Goal: Task Accomplishment & Management: Manage account settings

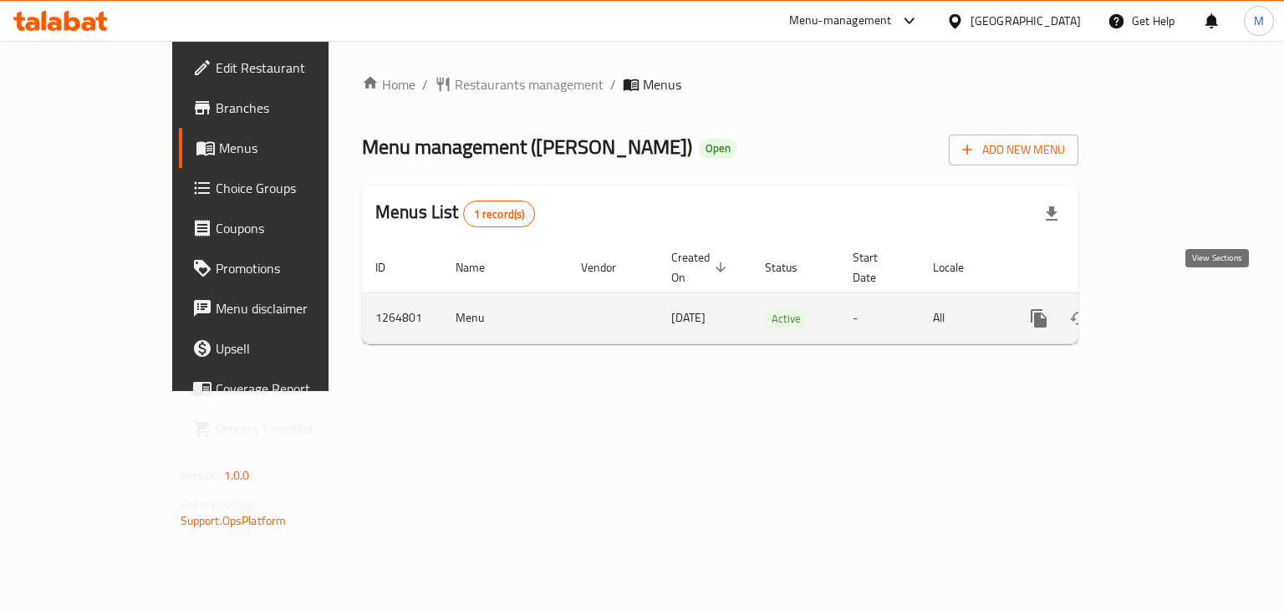
click at [1179, 298] on link "enhanced table" at bounding box center [1159, 318] width 40 height 40
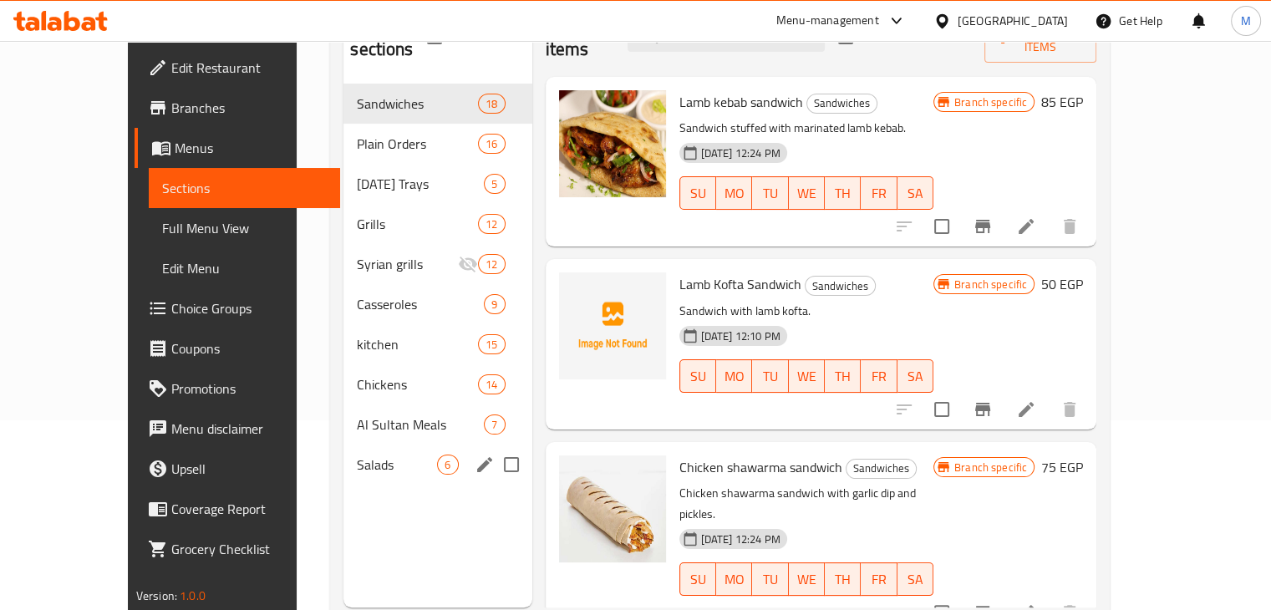
scroll to position [106, 0]
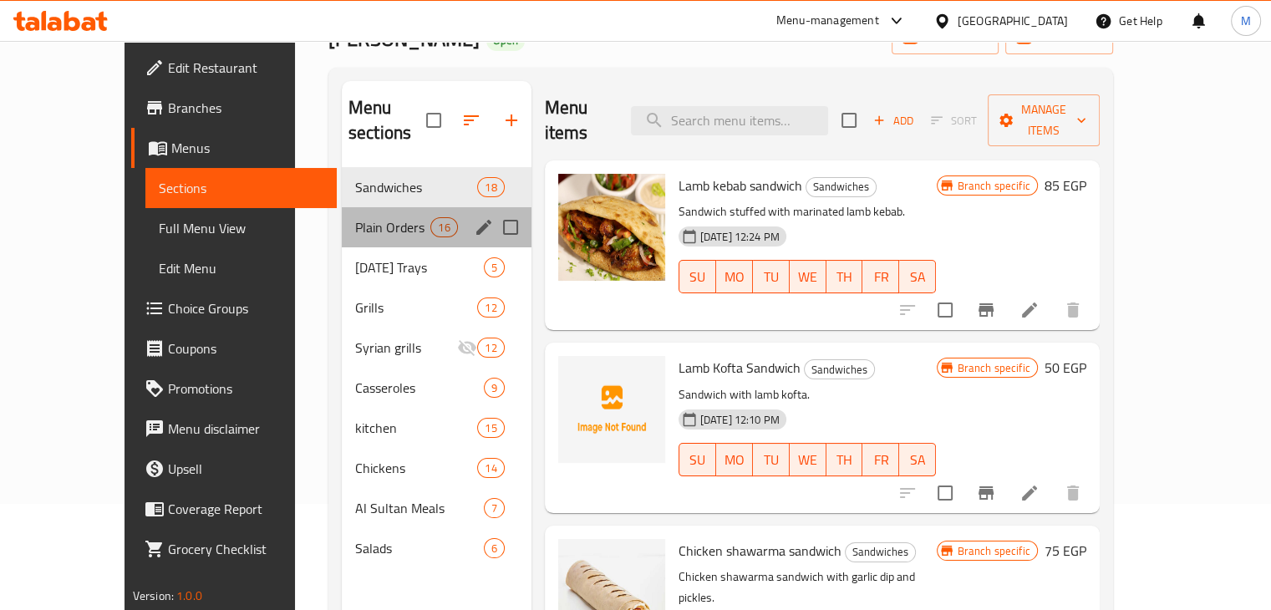
click at [374, 212] on div "Plain Orders 16" at bounding box center [437, 227] width 190 height 40
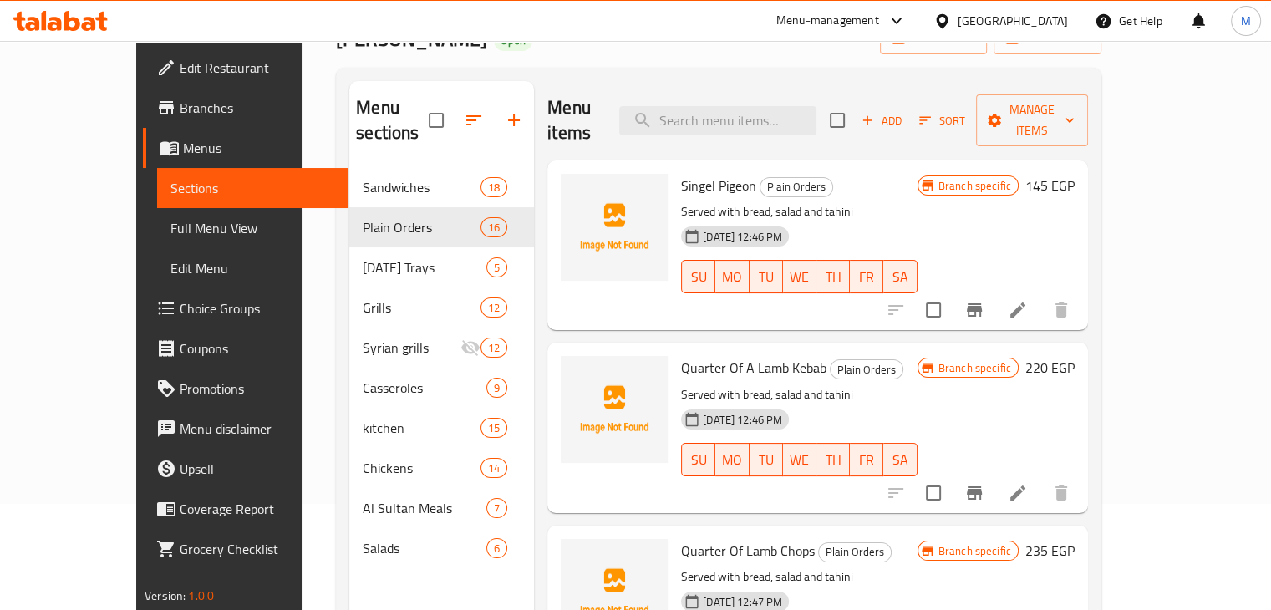
click at [47, 21] on icon at bounding box center [60, 21] width 94 height 20
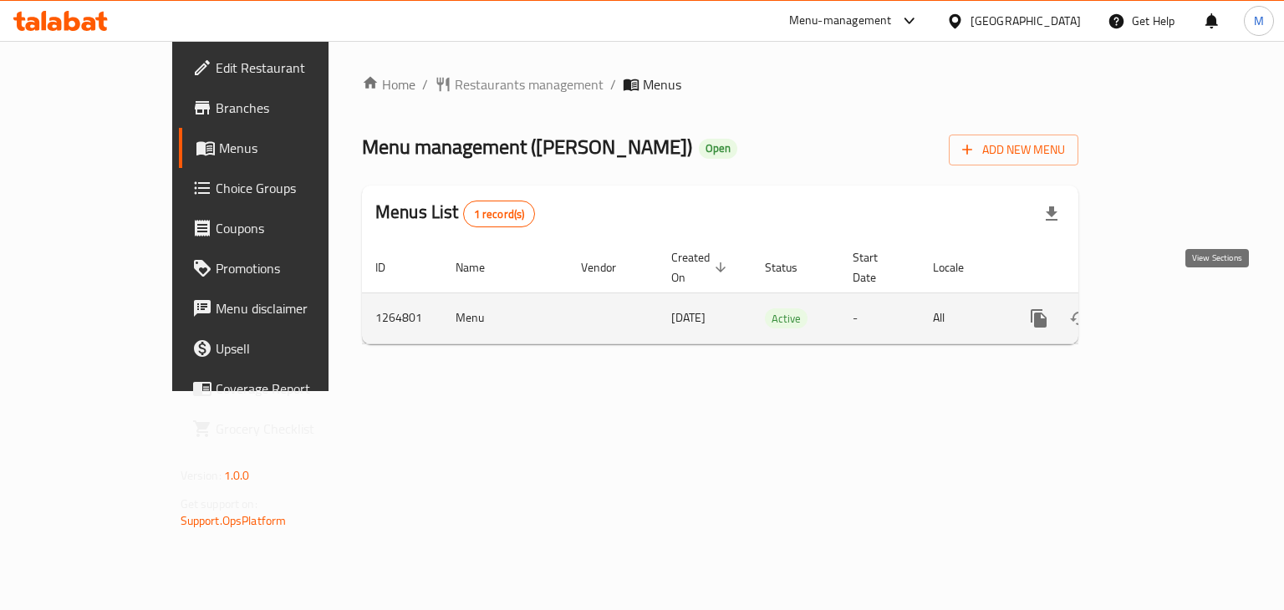
click at [1169, 308] on icon "enhanced table" at bounding box center [1159, 318] width 20 height 20
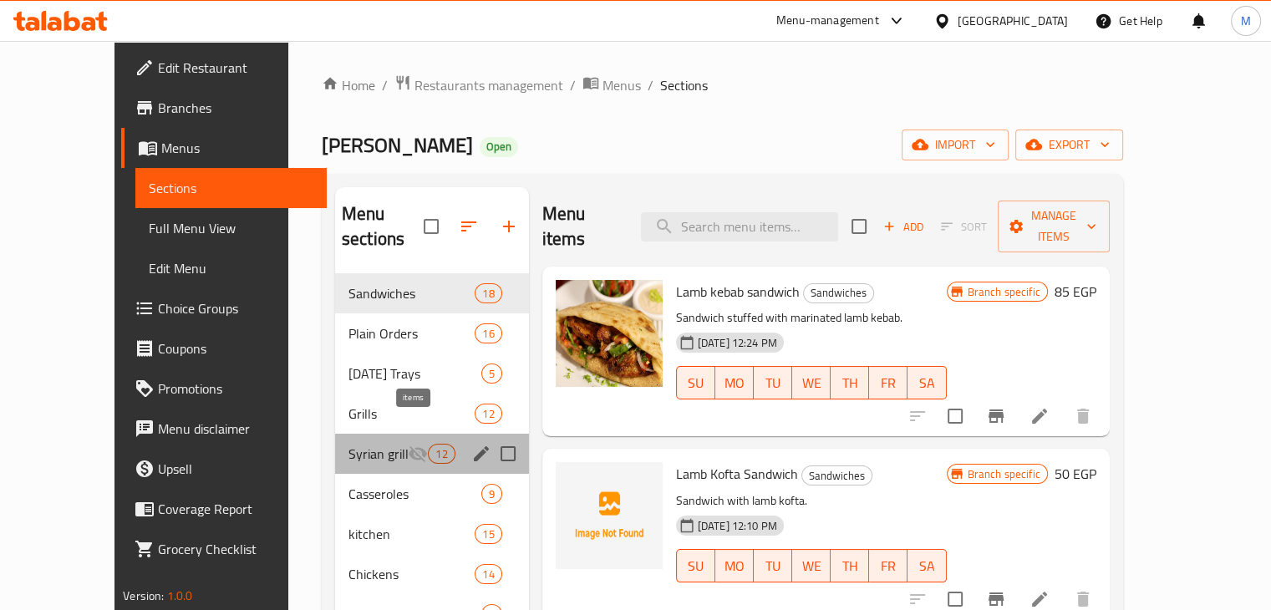
click at [429, 446] on span "12" at bounding box center [441, 454] width 25 height 16
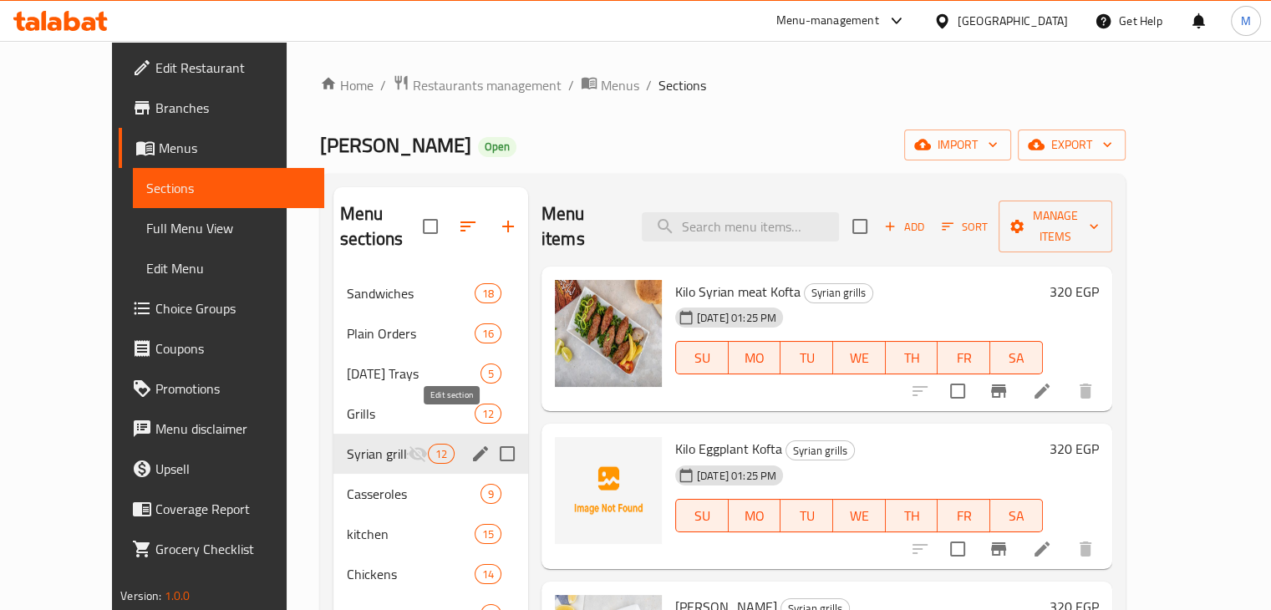
click at [470, 444] on icon "edit" at bounding box center [480, 454] width 20 height 20
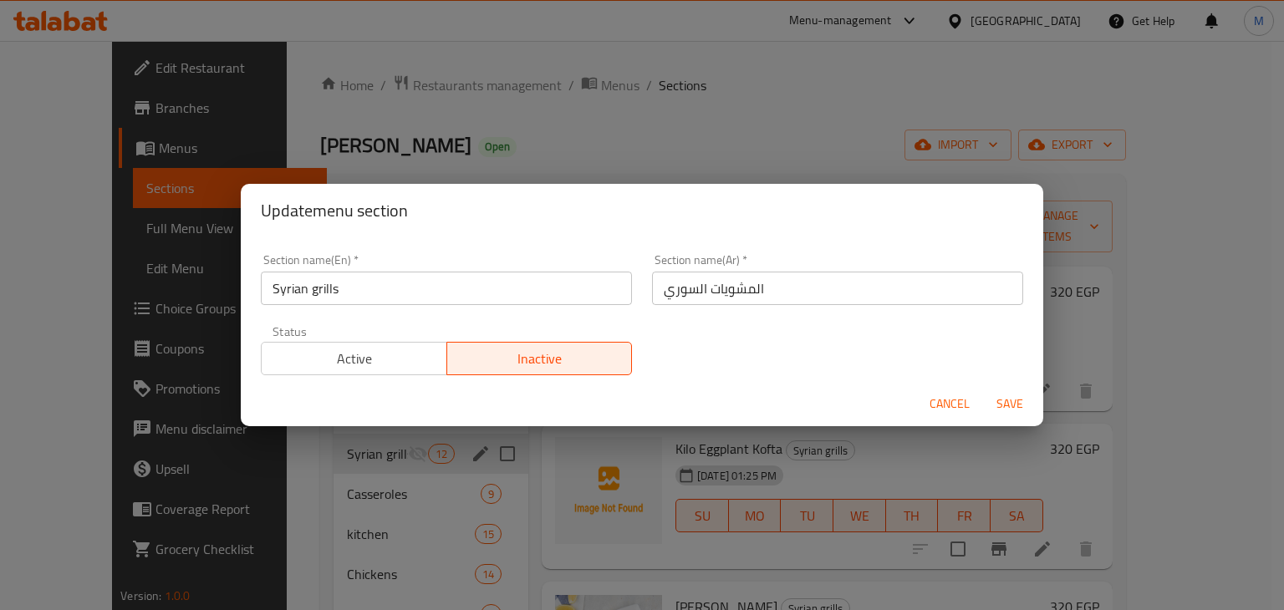
click at [398, 369] on span "Active" at bounding box center [354, 359] width 172 height 24
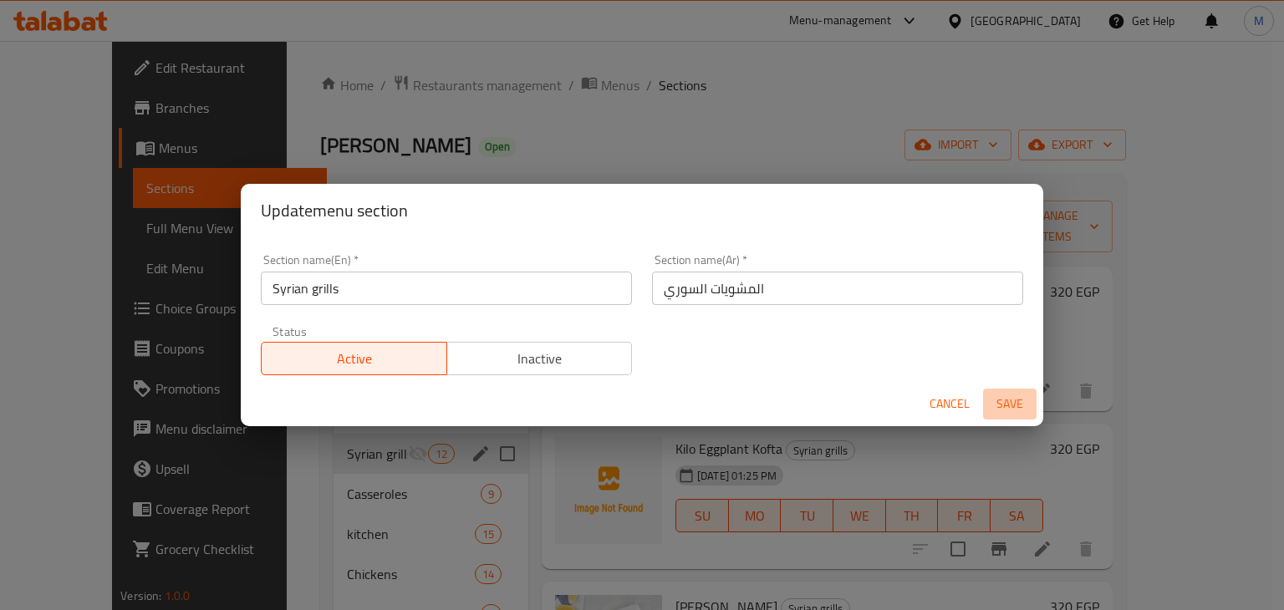
click at [1009, 410] on span "Save" at bounding box center [1009, 404] width 40 height 21
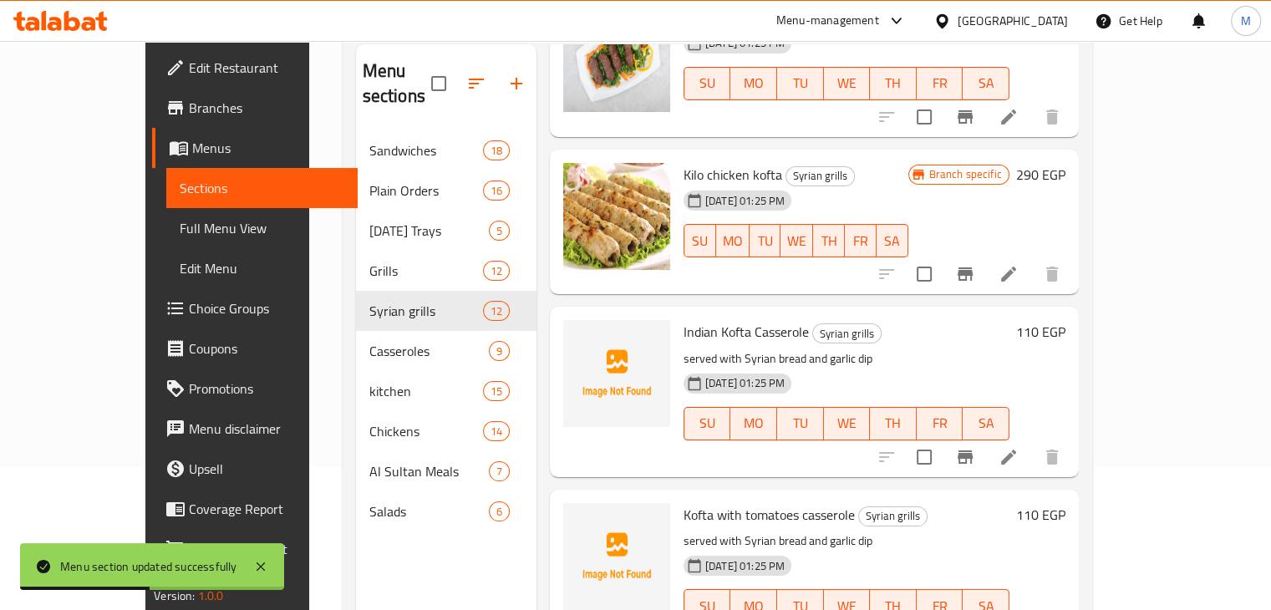
scroll to position [150, 0]
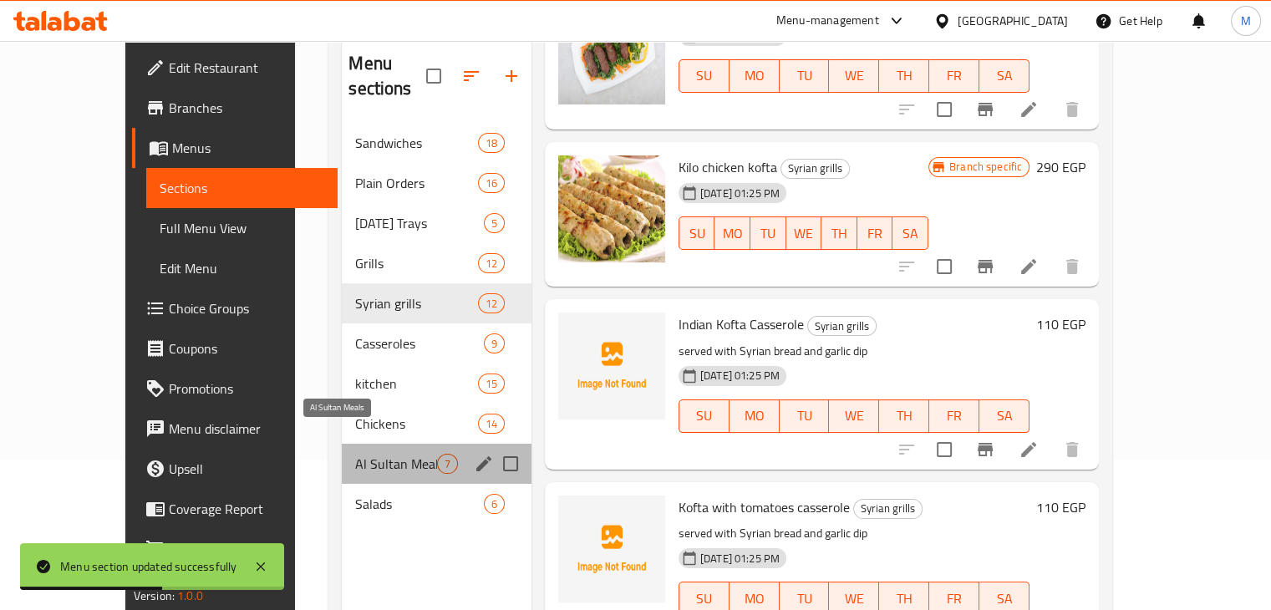
click at [355, 454] on span "Al Sultan Meals" at bounding box center [395, 464] width 81 height 20
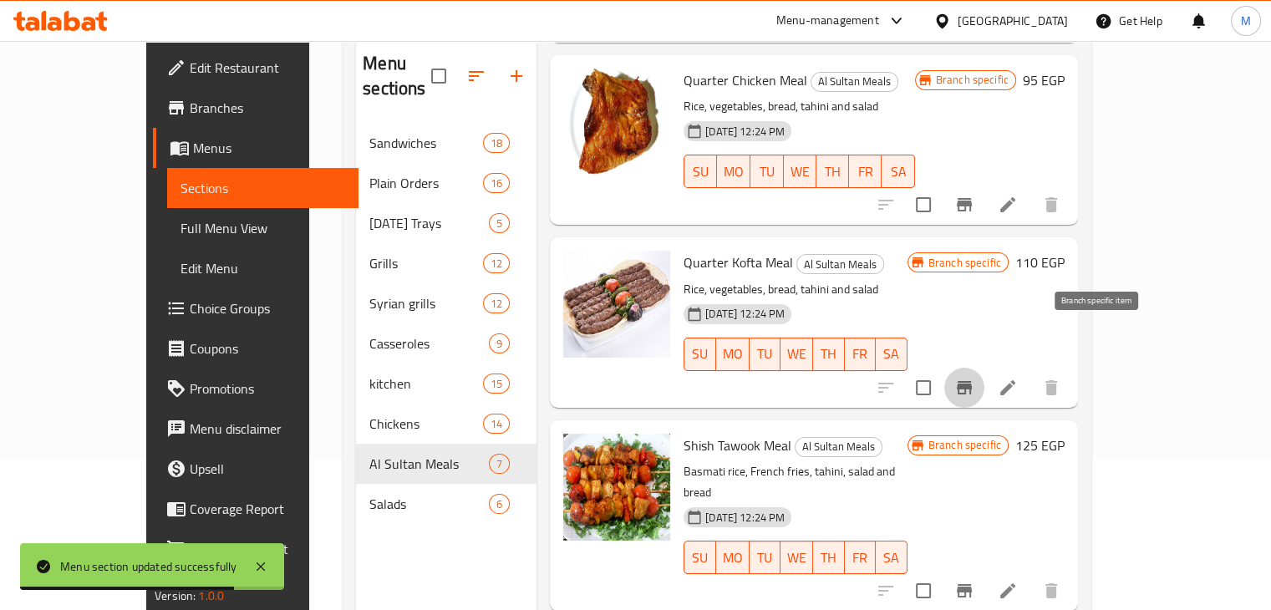
click at [974, 378] on icon "Branch-specific-item" at bounding box center [964, 388] width 20 height 20
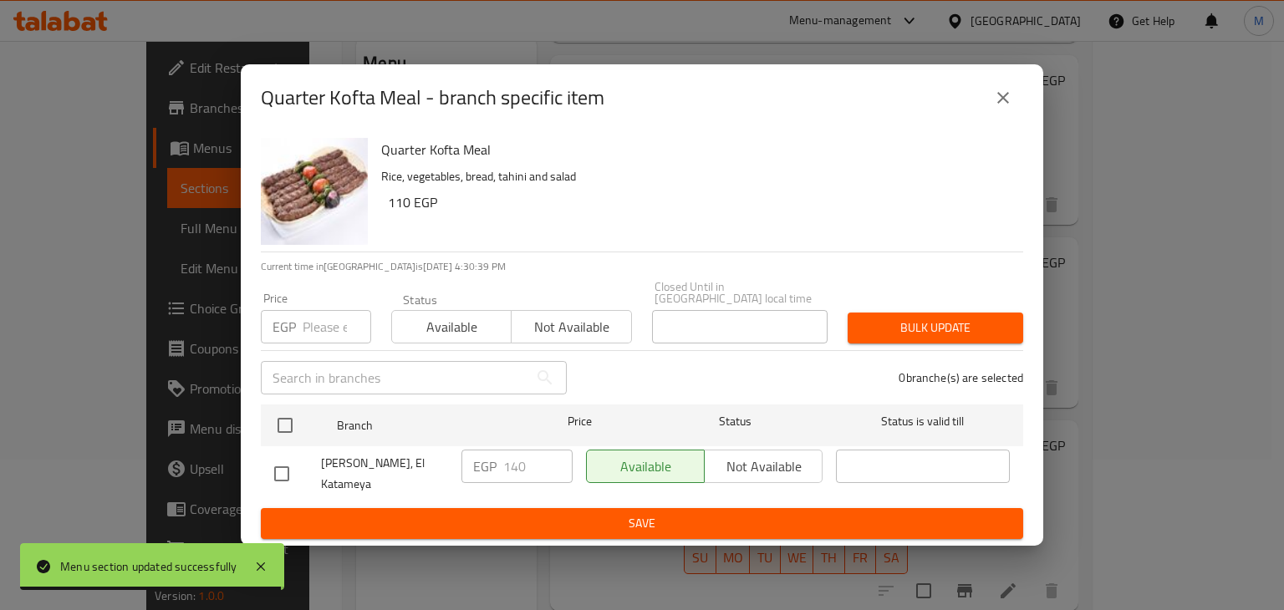
click at [992, 99] on button "close" at bounding box center [1003, 98] width 40 height 40
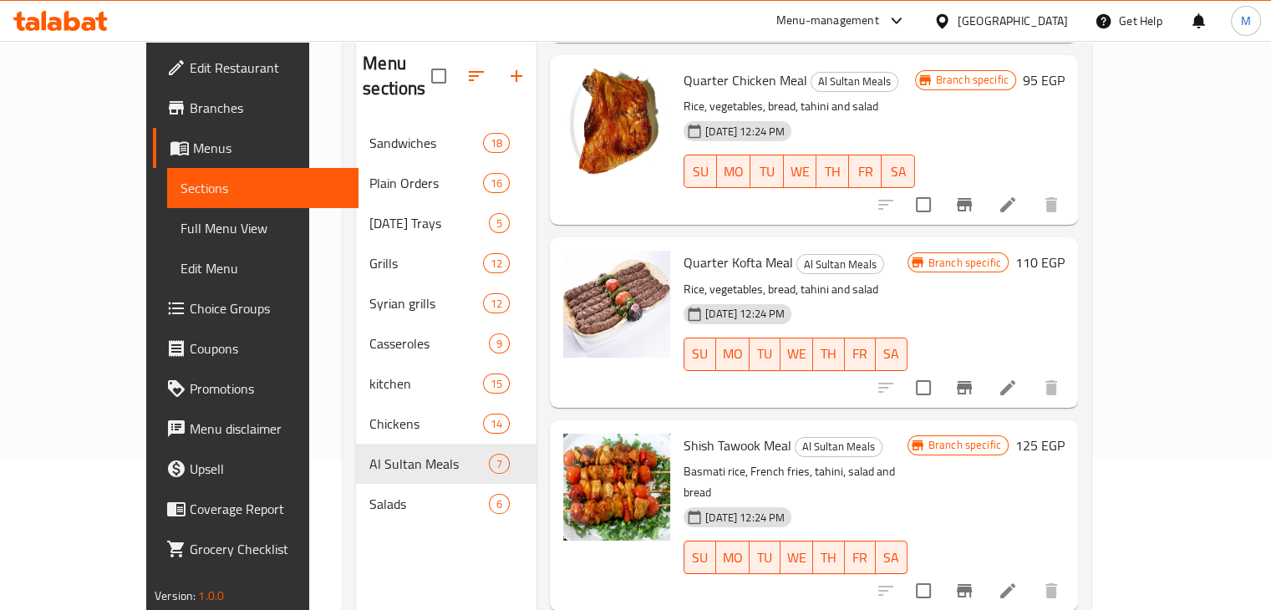
click at [895, 251] on h6 "Quarter Kofta Meal Al Sultan Meals" at bounding box center [796, 262] width 224 height 23
